Goal: Information Seeking & Learning: Learn about a topic

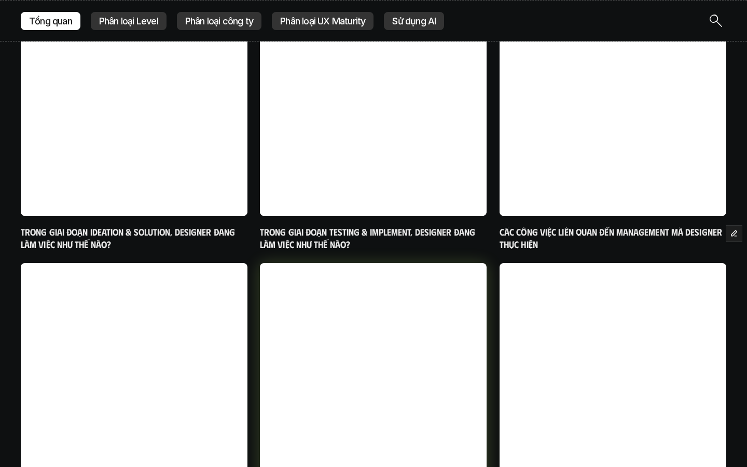
scroll to position [578, 0]
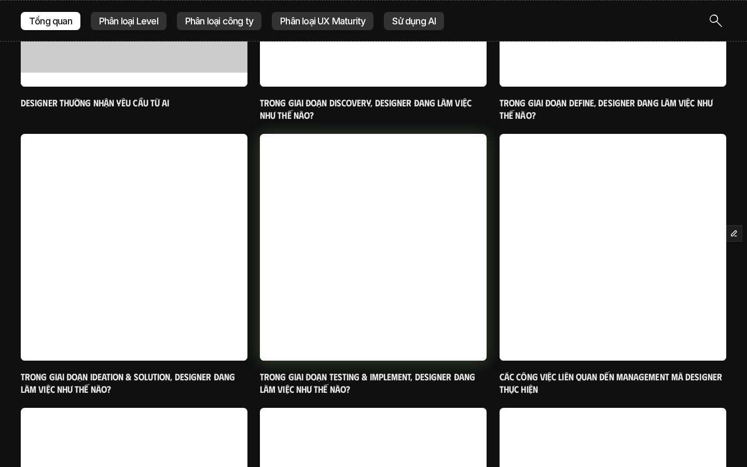
click at [347, 377] on h6 "Trong giai đoạn Testing & Implement, designer đang làm việc như thế nào?" at bounding box center [373, 383] width 227 height 24
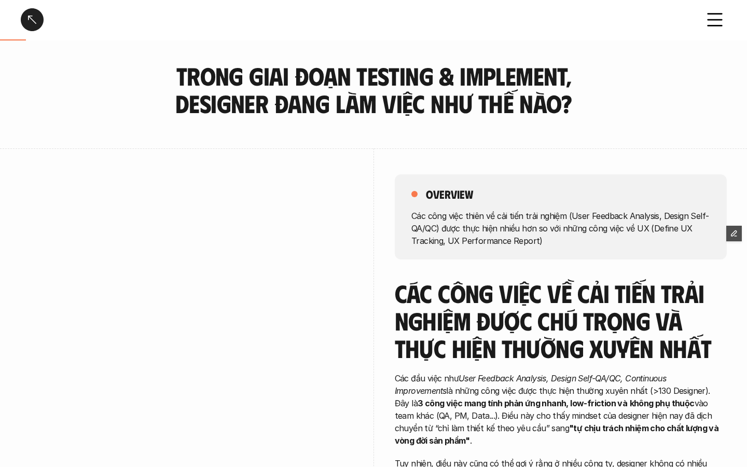
click at [28, 22] on link at bounding box center [32, 19] width 23 height 23
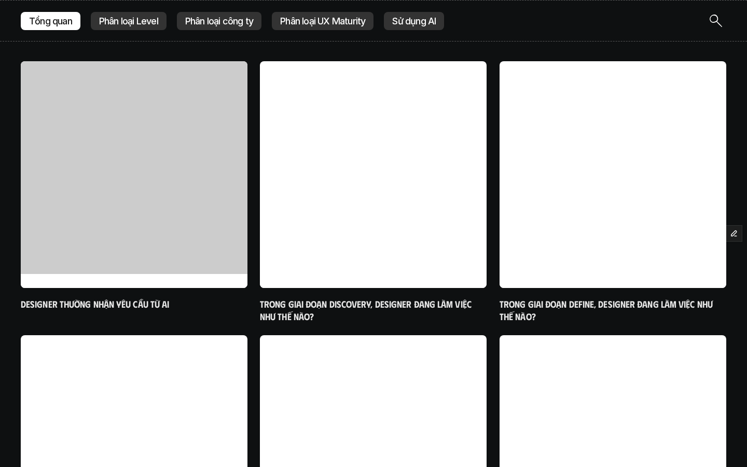
scroll to position [194, 0]
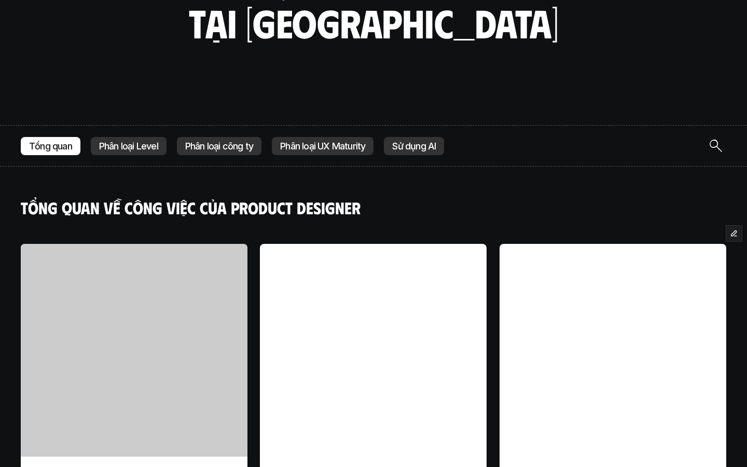
click at [236, 144] on p "Phân loại công ty" at bounding box center [219, 146] width 68 height 10
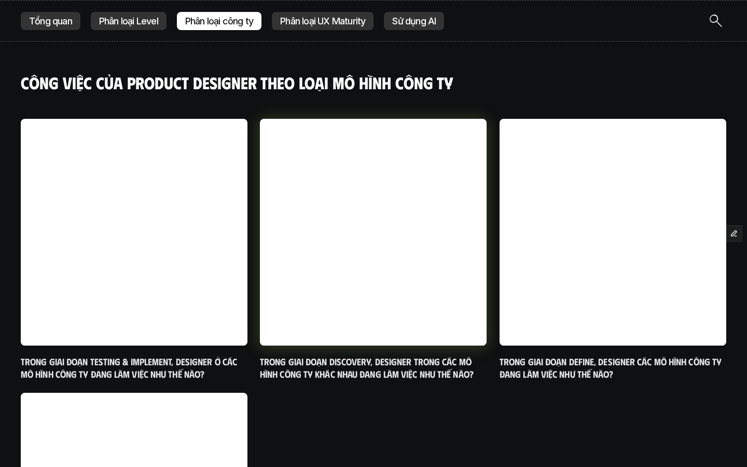
click at [384, 366] on h6 "Trong giai đoạn Discovery, designer trong các mô hình công ty khác nhau đang là…" at bounding box center [373, 368] width 227 height 24
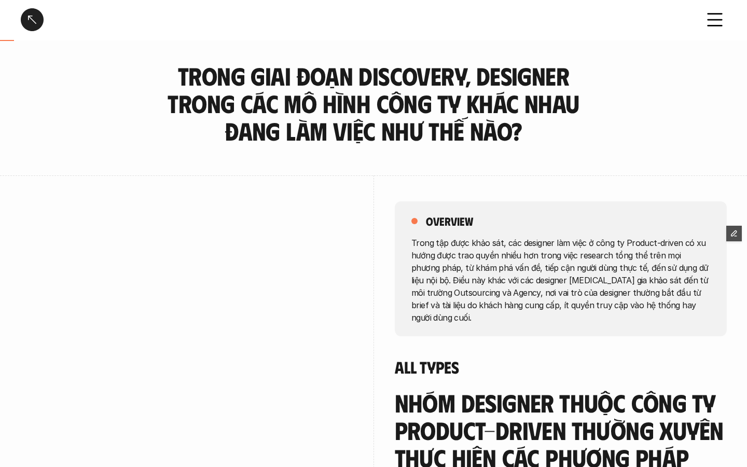
click at [39, 22] on link at bounding box center [32, 19] width 23 height 23
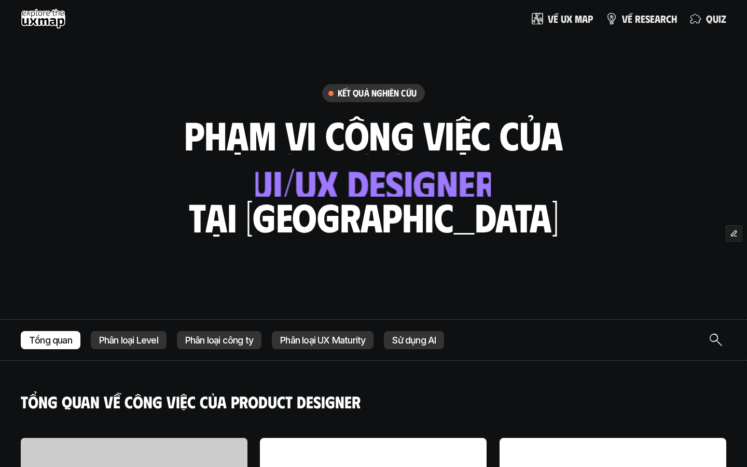
click at [434, 340] on p "Sử dụng AI" at bounding box center [414, 340] width 44 height 10
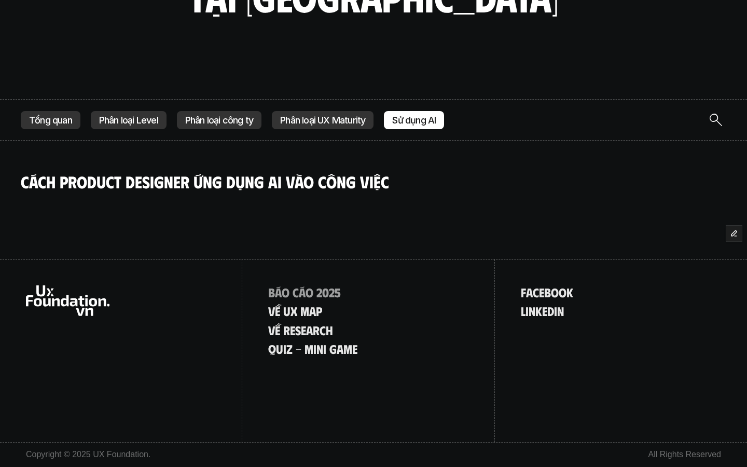
click at [341, 124] on p "Phân loại UX Maturity" at bounding box center [322, 120] width 85 height 10
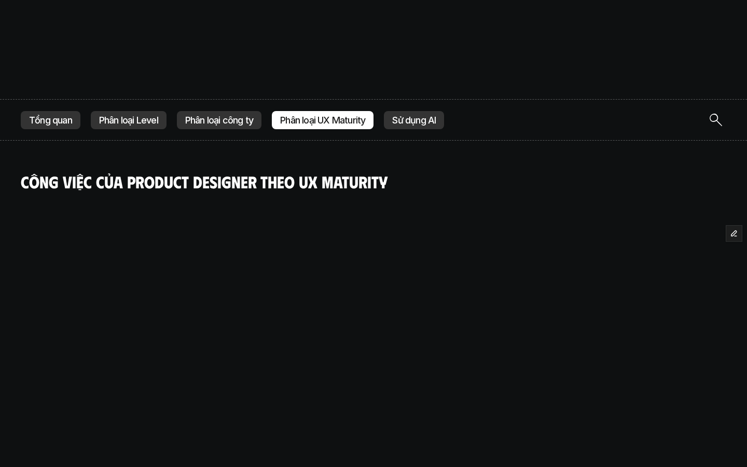
scroll to position [319, 0]
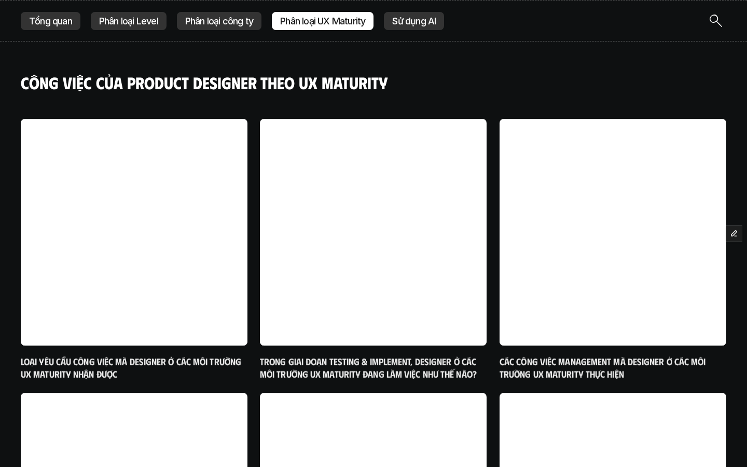
click at [408, 24] on p "Sử dụng AI" at bounding box center [414, 21] width 44 height 10
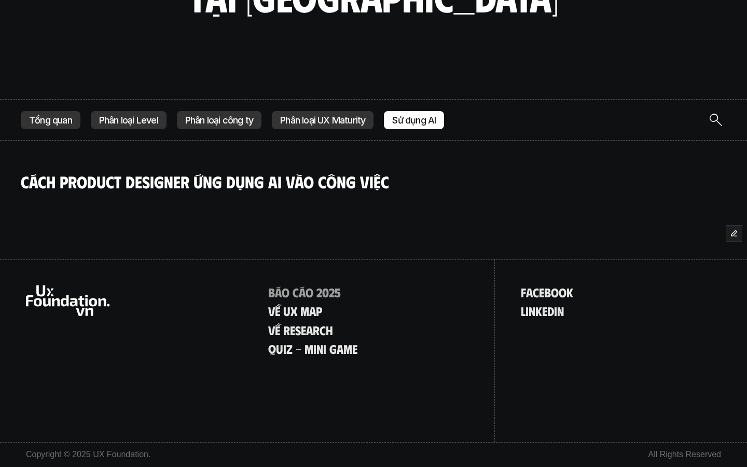
click at [344, 120] on p "Phân loại UX Maturity" at bounding box center [322, 120] width 85 height 10
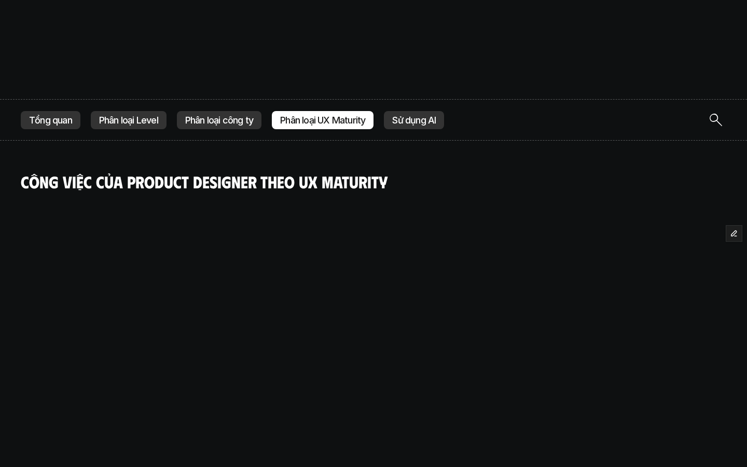
scroll to position [319, 0]
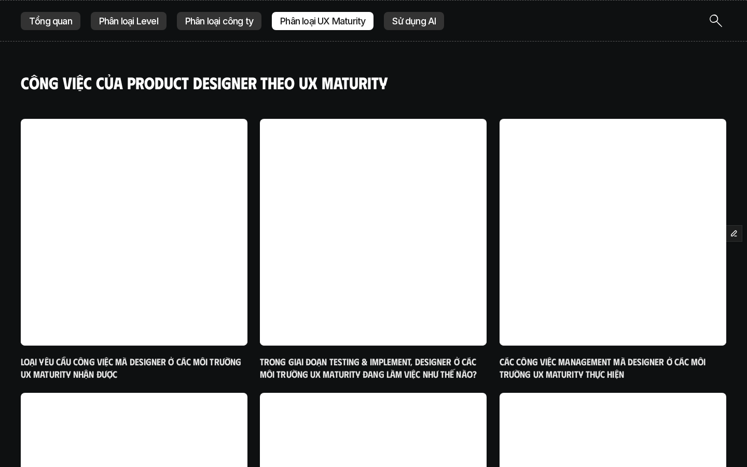
click at [413, 20] on p "Sử dụng AI" at bounding box center [414, 21] width 44 height 10
